Goal: Transaction & Acquisition: Obtain resource

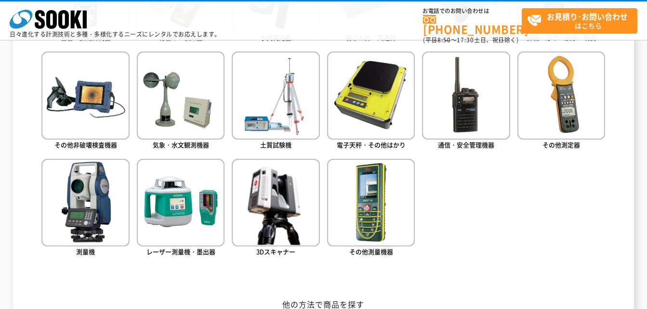
scroll to position [552, 0]
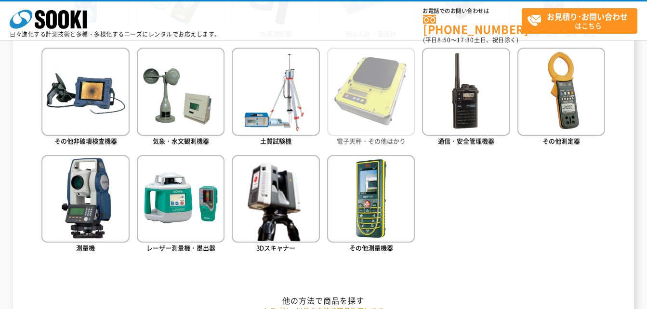
click at [382, 114] on img at bounding box center [371, 92] width 88 height 88
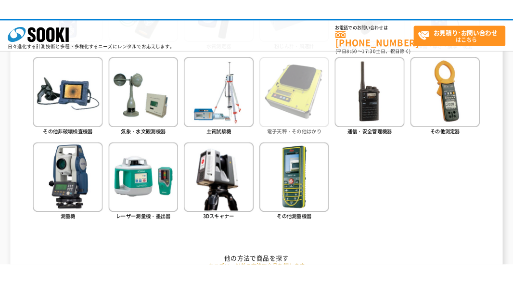
scroll to position [523, 0]
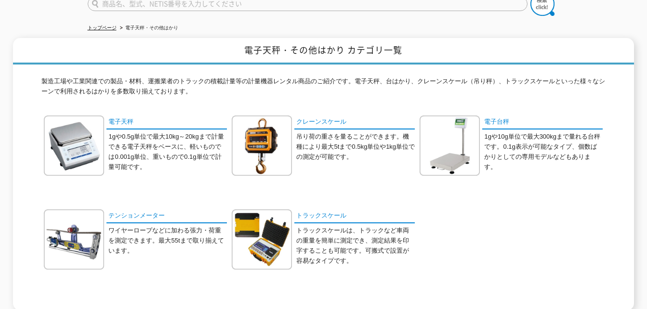
scroll to position [144, 0]
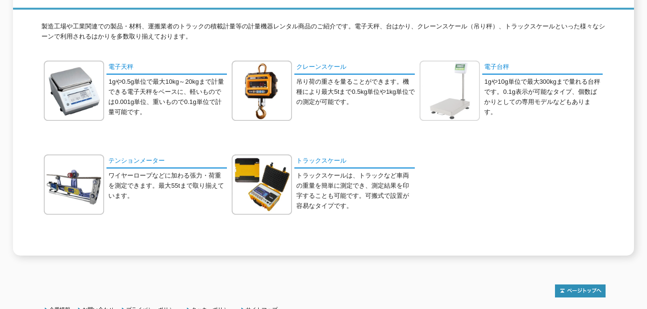
click at [449, 85] on img at bounding box center [449, 91] width 60 height 60
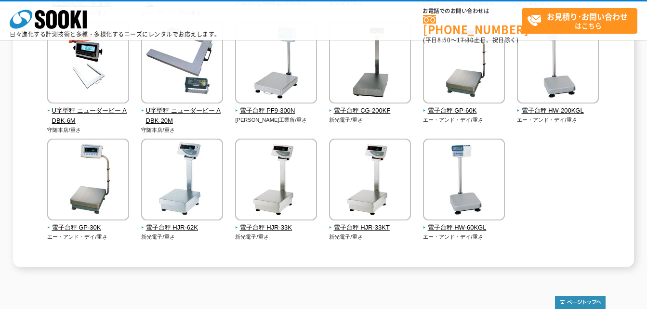
scroll to position [245, 0]
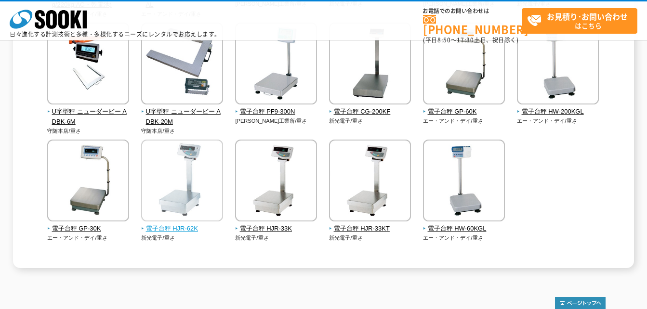
click at [183, 214] on img at bounding box center [182, 182] width 82 height 84
